Goal: Transaction & Acquisition: Purchase product/service

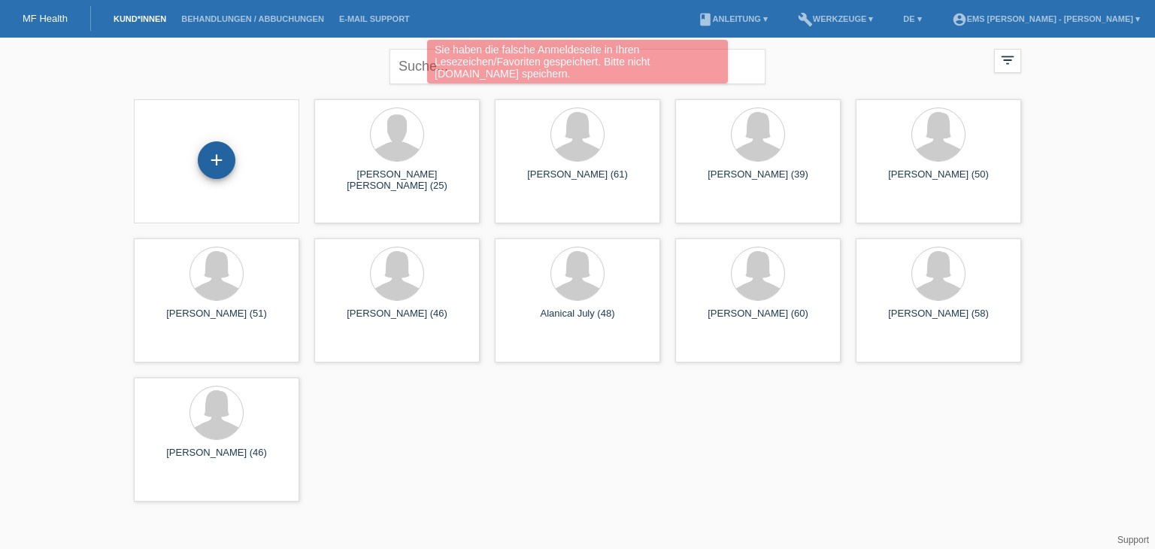
click at [220, 163] on div "+" at bounding box center [217, 160] width 38 height 38
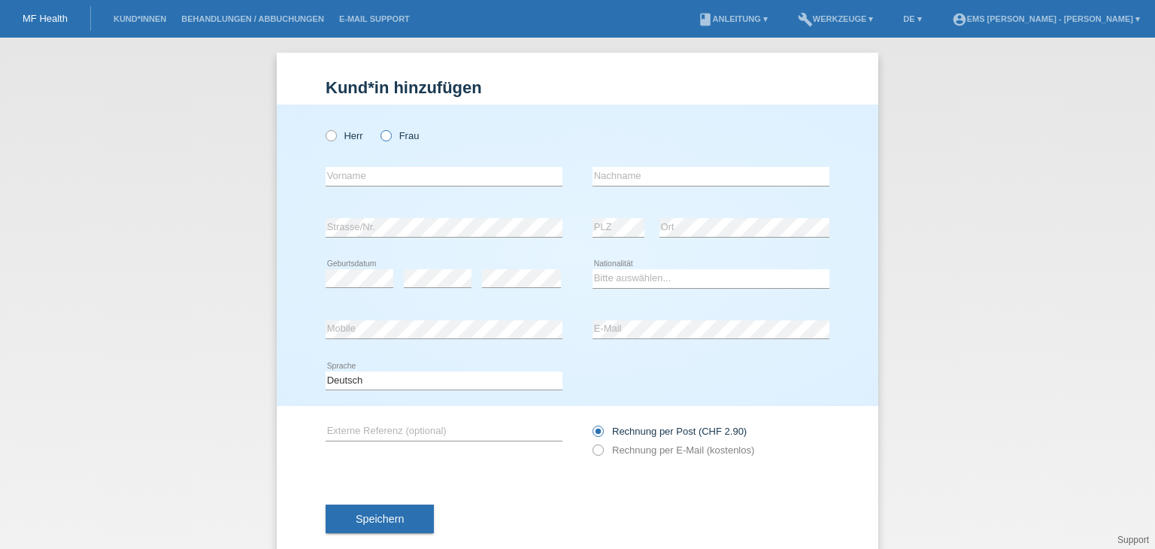
click at [378, 128] on icon at bounding box center [378, 128] width 0 height 0
click at [380, 139] on input "Frau" at bounding box center [385, 135] width 10 height 10
radio input "true"
click at [328, 180] on input "text" at bounding box center [444, 176] width 237 height 19
type input "Hildenbrad"
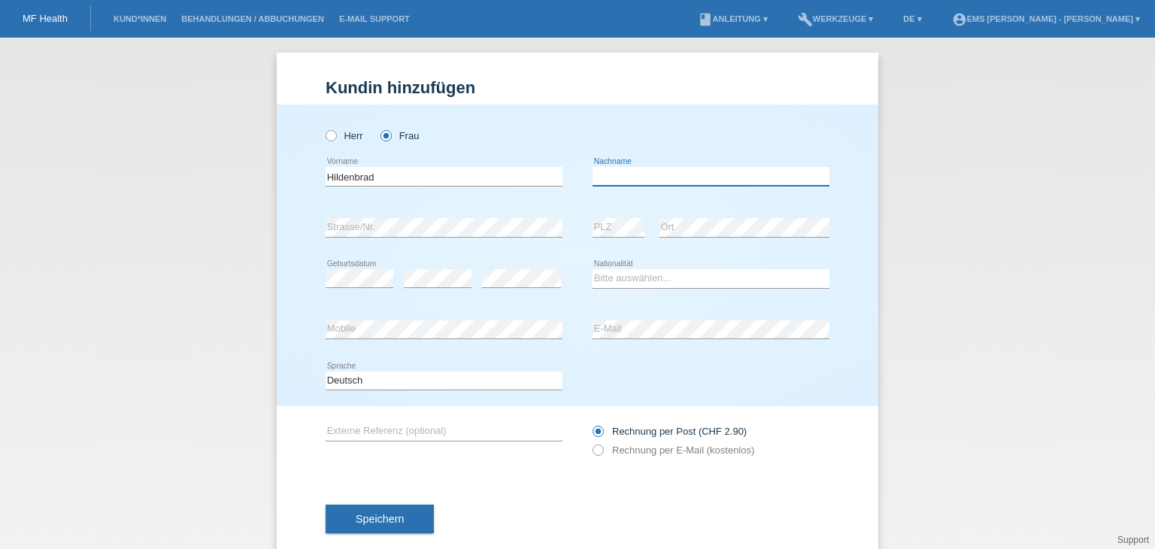
click at [626, 171] on input "text" at bounding box center [711, 176] width 237 height 19
type input "Clemilda"
click at [599, 273] on select "Bitte auswählen... Schweiz Deutschland Liechtenstein Österreich ------------ Af…" at bounding box center [711, 278] width 237 height 18
select select "CH"
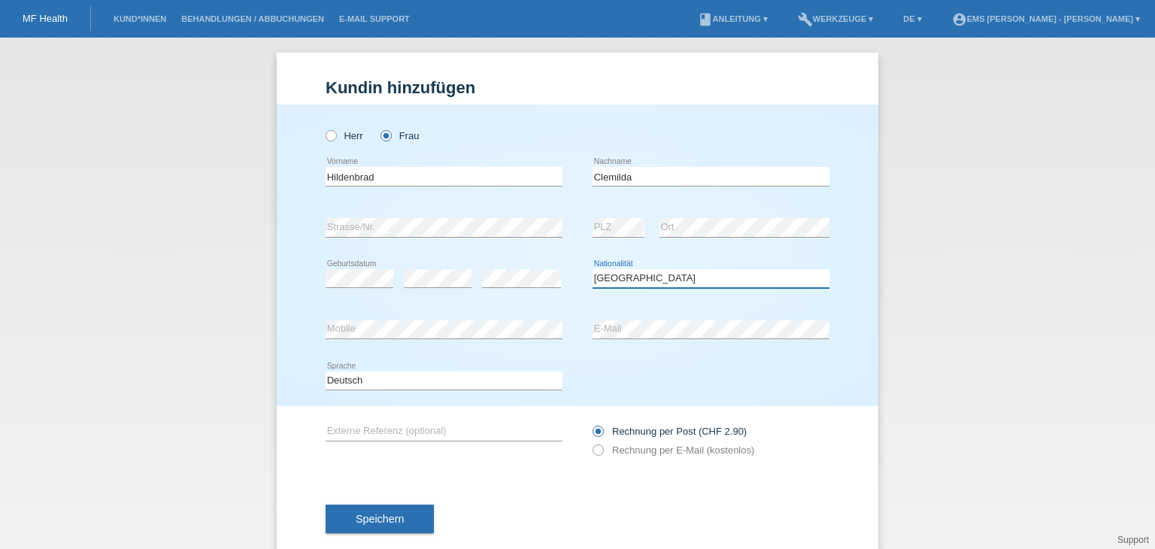
click at [593, 269] on select "Bitte auswählen... Schweiz Deutschland Liechtenstein Österreich ------------ Af…" at bounding box center [711, 278] width 237 height 18
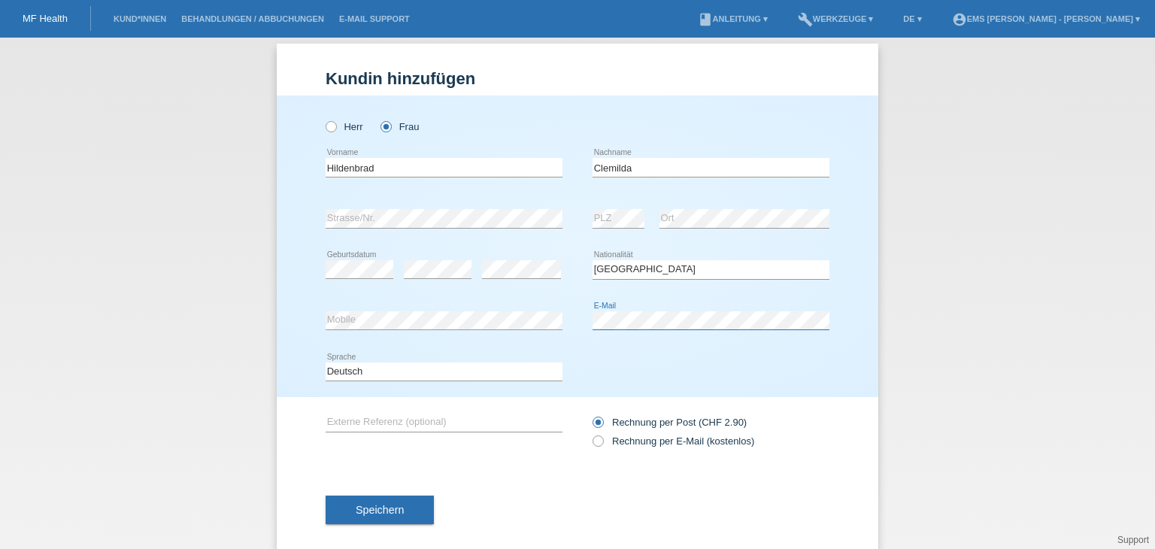
scroll to position [29, 0]
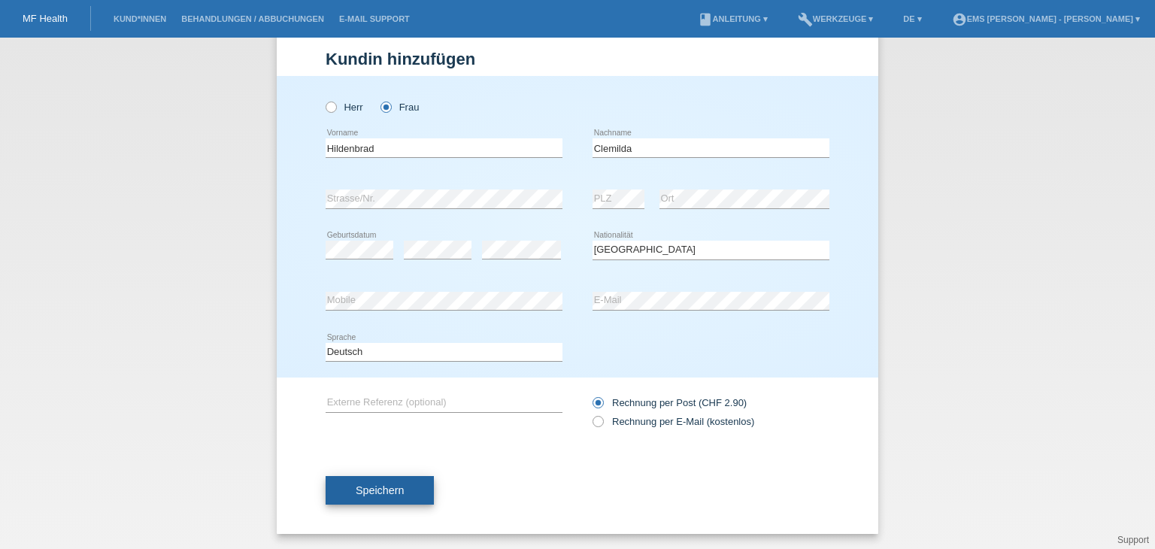
click at [380, 491] on span "Speichern" at bounding box center [380, 490] width 48 height 12
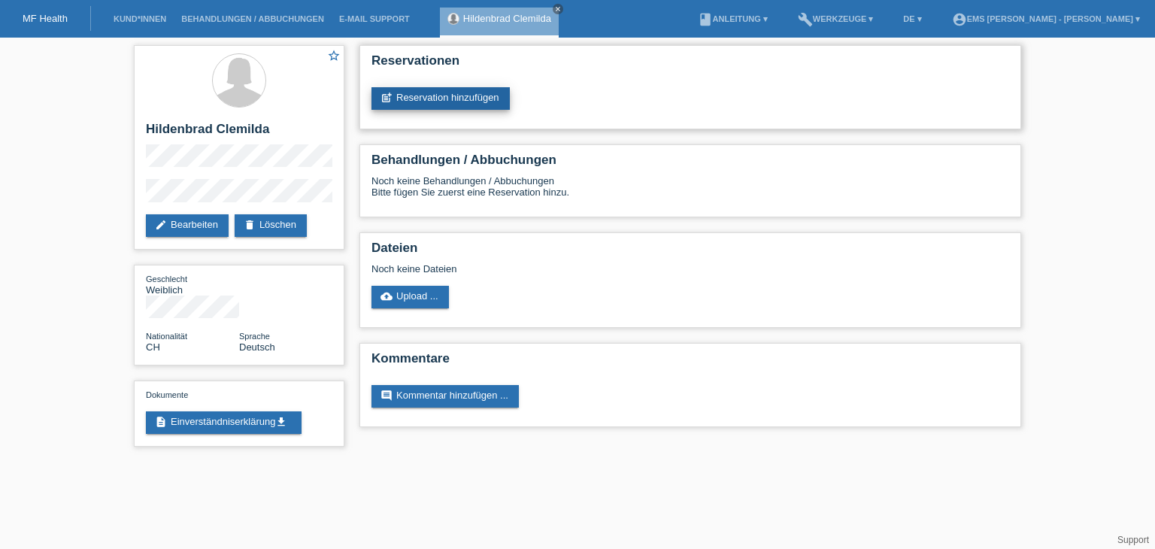
click at [451, 98] on link "post_add Reservation hinzufügen" at bounding box center [440, 98] width 138 height 23
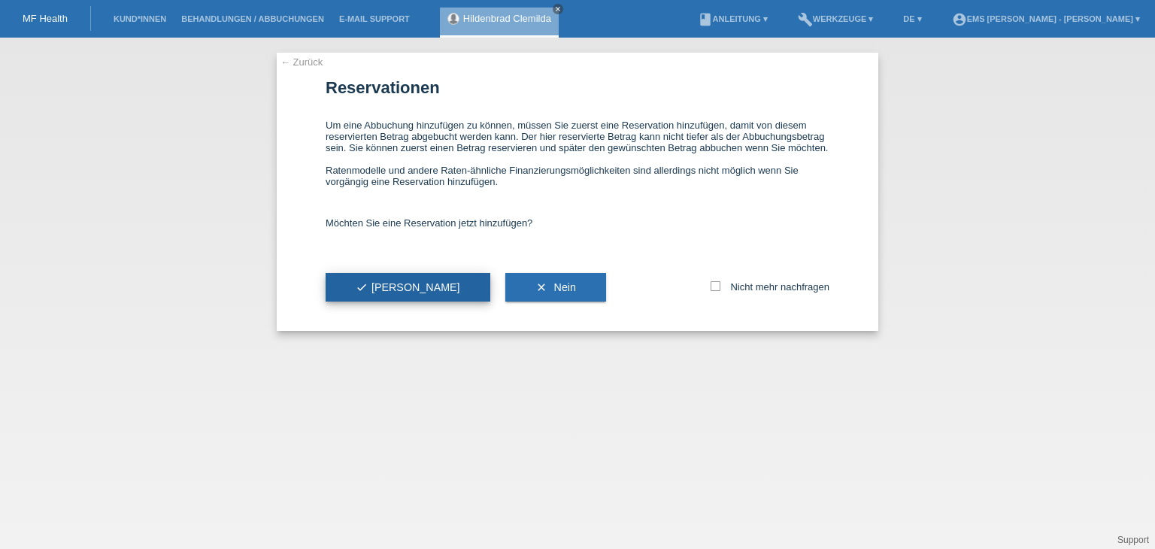
click at [377, 288] on span "check Ja" at bounding box center [408, 287] width 105 height 12
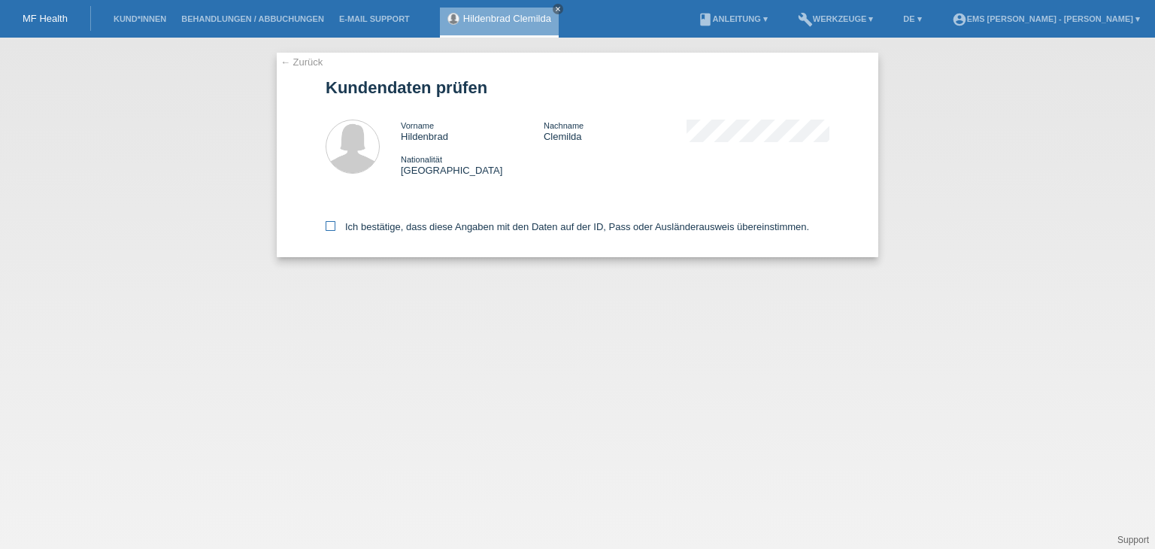
click at [328, 228] on icon at bounding box center [331, 226] width 10 height 10
click at [328, 228] on input "Ich bestätige, dass diese Angaben mit den Daten auf der ID, Pass oder Ausländer…" at bounding box center [331, 226] width 10 height 10
checkbox input "true"
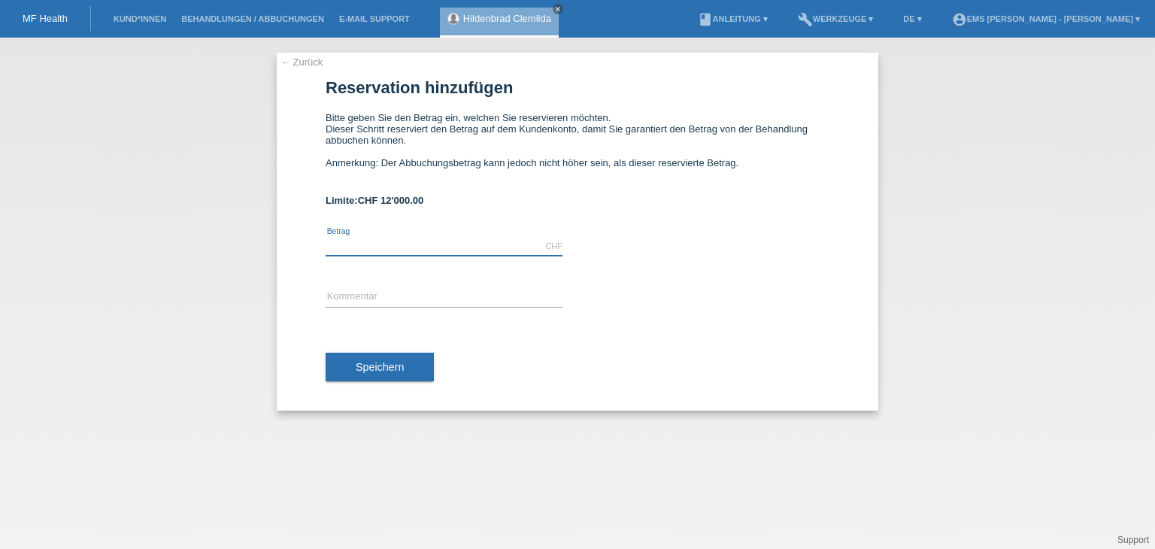
click at [389, 249] on input "text" at bounding box center [444, 246] width 237 height 19
type input "2297.00"
click at [393, 365] on span "Speichern" at bounding box center [380, 367] width 48 height 12
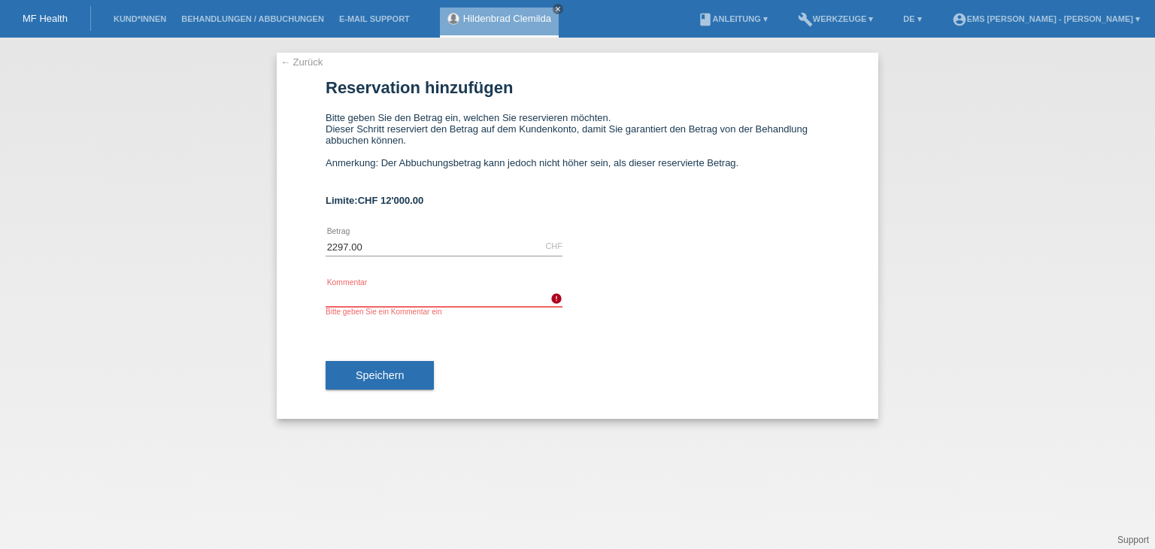
click at [344, 292] on input "text" at bounding box center [444, 297] width 237 height 19
type input "12 Monate"
click at [394, 379] on span "Speichern" at bounding box center [380, 375] width 48 height 12
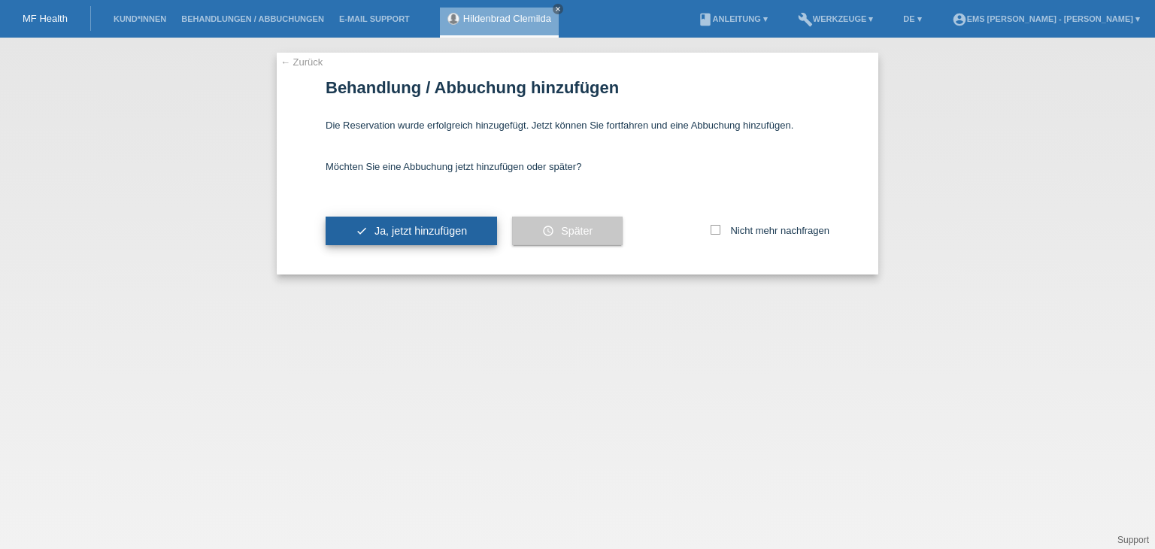
click at [444, 232] on span "Ja, jetzt hinzufügen" at bounding box center [420, 231] width 92 height 12
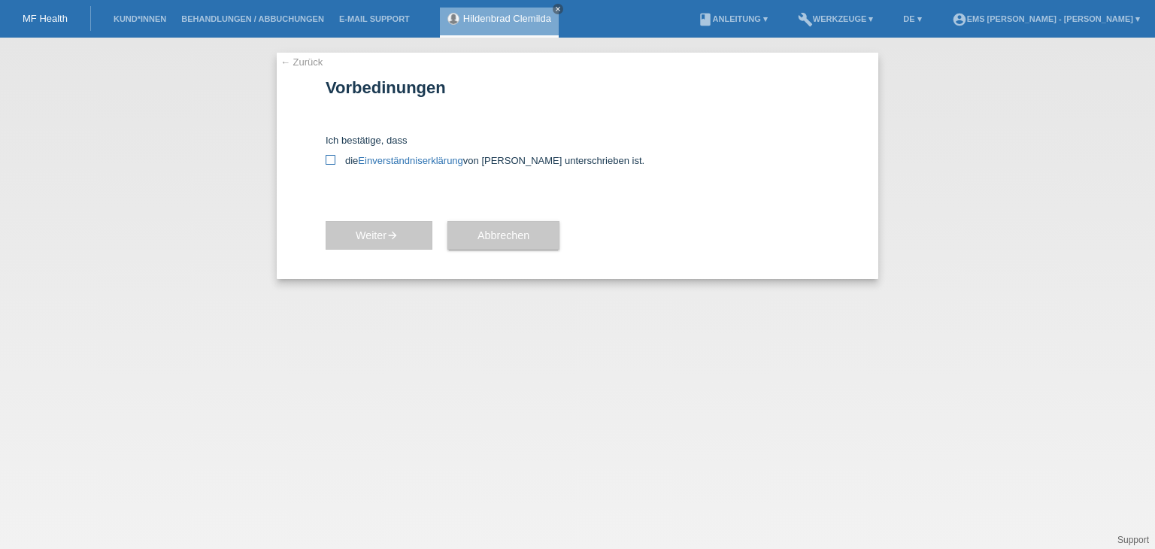
click at [331, 160] on icon at bounding box center [331, 160] width 10 height 10
click at [331, 160] on input "die Einverständniserklärung von der Kundin unterschrieben ist." at bounding box center [331, 160] width 10 height 10
checkbox input "true"
click at [370, 232] on span "Weiter arrow_forward" at bounding box center [379, 235] width 47 height 12
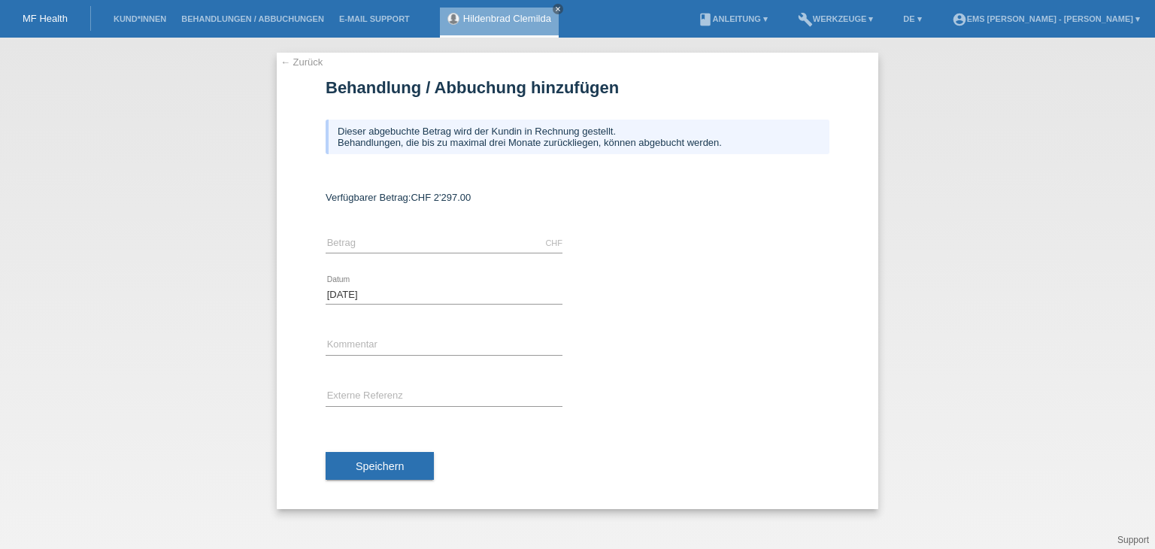
click at [426, 232] on div "CHF error Betrag" at bounding box center [444, 243] width 237 height 51
click at [388, 247] on input "text" at bounding box center [444, 243] width 237 height 19
type input "2297.00"
click at [496, 454] on div "Speichern" at bounding box center [578, 466] width 504 height 87
click at [379, 341] on input "text" at bounding box center [444, 345] width 237 height 19
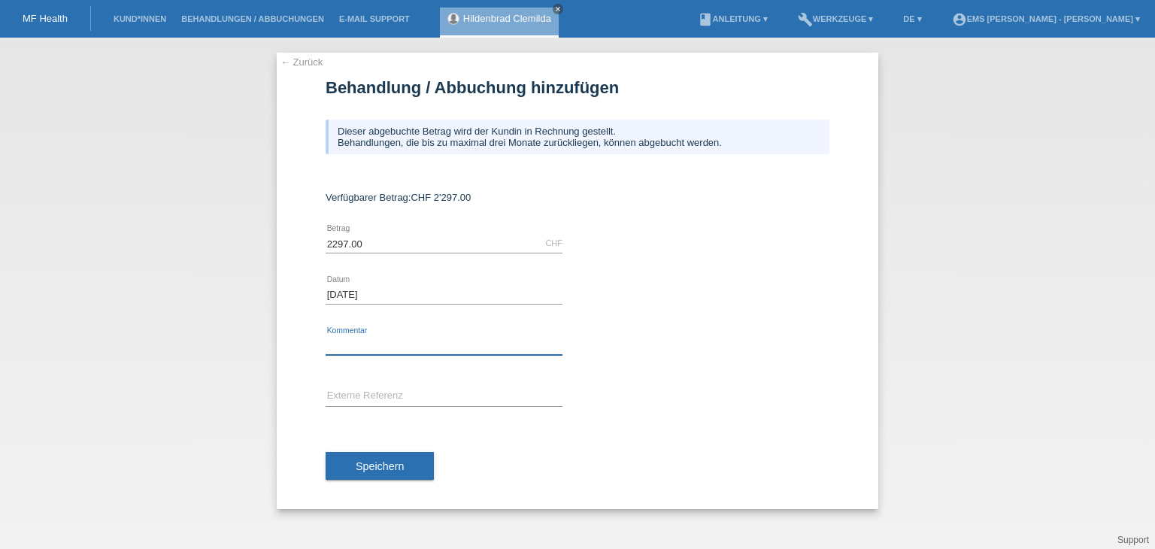
type input "12 Monate"
click at [387, 464] on span "Speichern" at bounding box center [380, 466] width 48 height 12
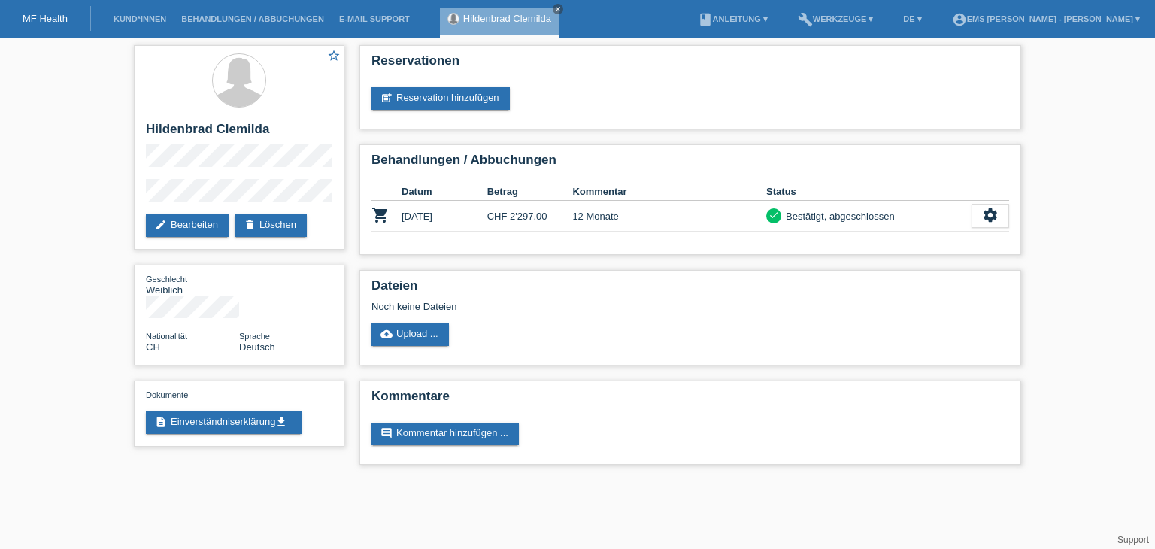
click at [497, 19] on link "Hildenbrad Clemilda" at bounding box center [507, 18] width 88 height 11
click at [48, 22] on link "MF Health" at bounding box center [45, 18] width 45 height 11
